Goal: Complete application form

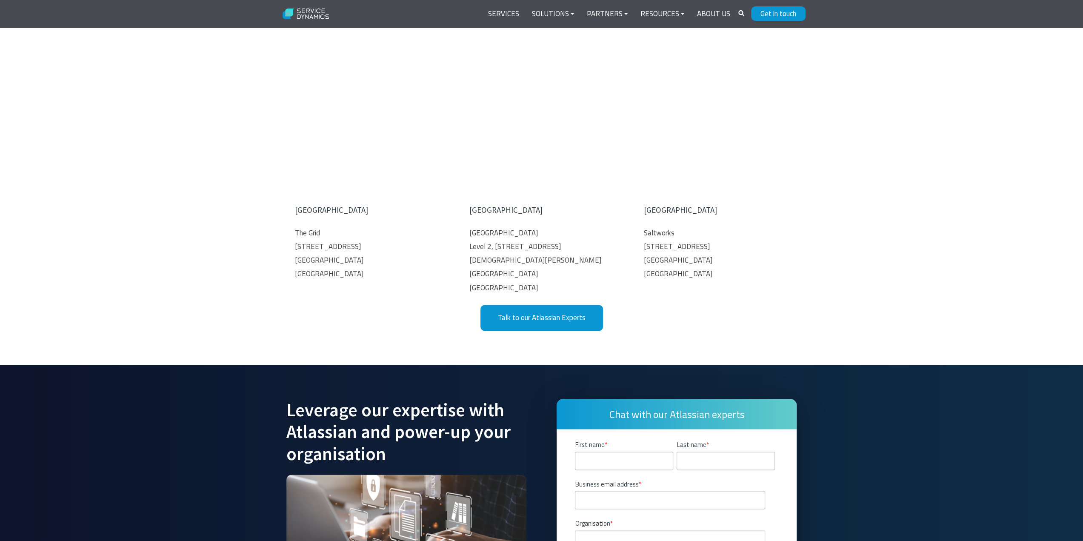
scroll to position [4597, 0]
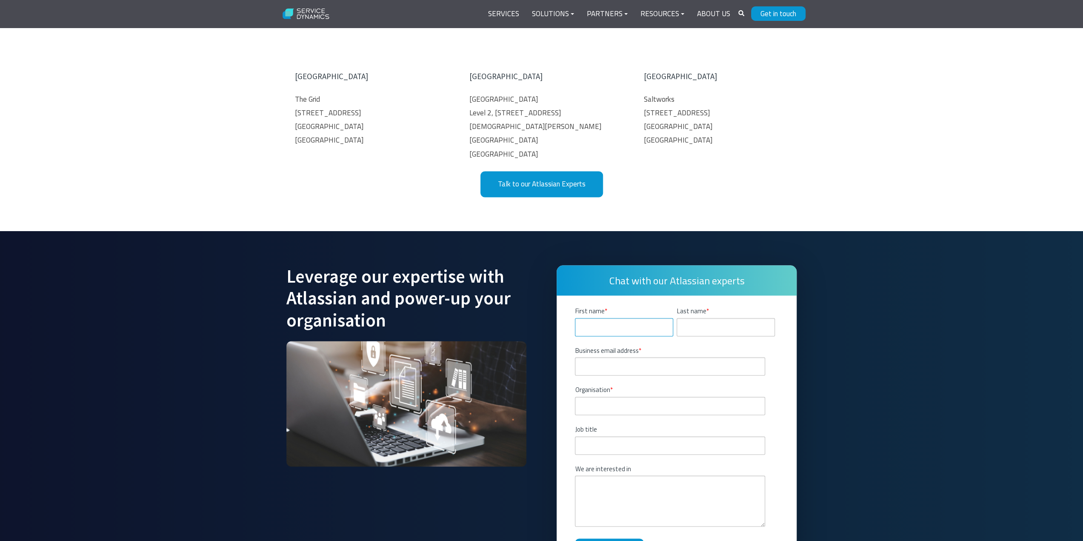
click at [641, 318] on input "First name *" at bounding box center [624, 327] width 98 height 18
type input "[PERSON_NAME]"
type input "[PERSON_NAME][EMAIL_ADDRESS][PERSON_NAME][DOMAIN_NAME]"
type input "Te Wānanga o Aotearoa"
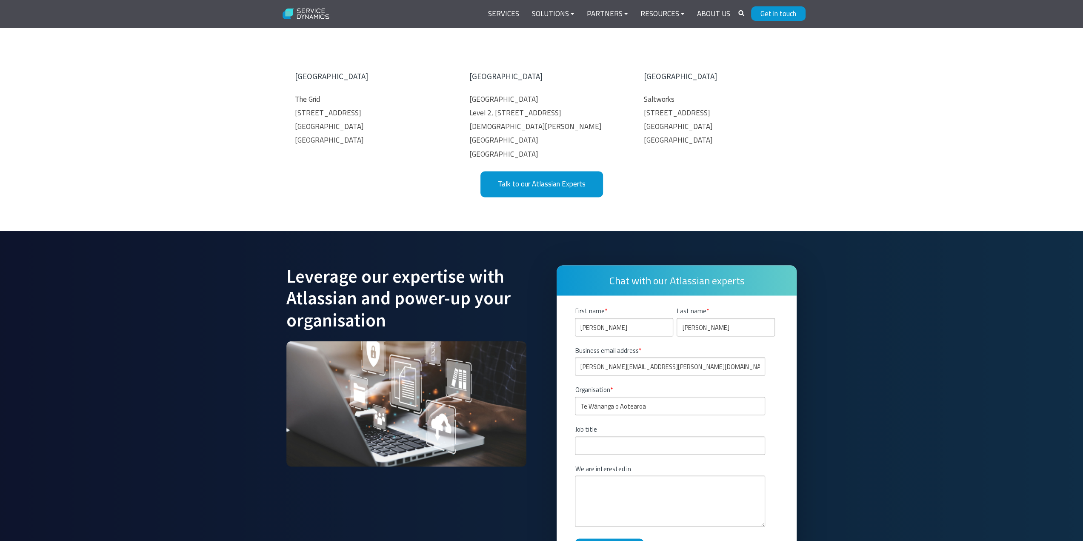
click at [617, 424] on fieldset "Job title" at bounding box center [676, 444] width 203 height 40
click at [629, 436] on input "Job title" at bounding box center [670, 445] width 190 height 18
type input "Director"
type textarea "JSM as replacement for FreshService We currently have Jira and Confluence as gr…"
click at [615, 538] on input "Get in touch" at bounding box center [609, 550] width 69 height 25
